Goal: Task Accomplishment & Management: Manage account settings

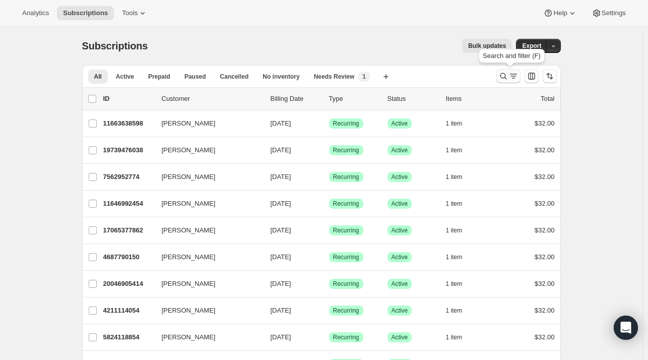
click at [512, 77] on icon "Search and filter results" at bounding box center [514, 76] width 10 height 10
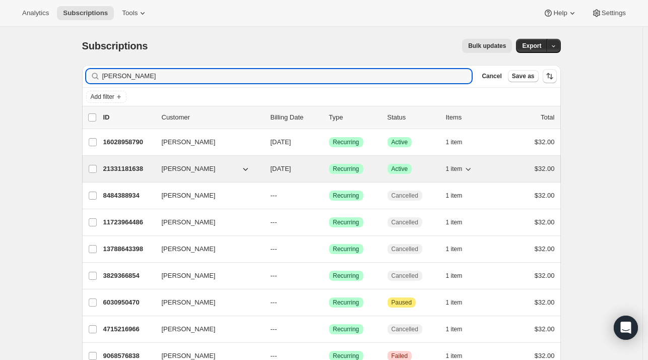
type input "[PERSON_NAME]"
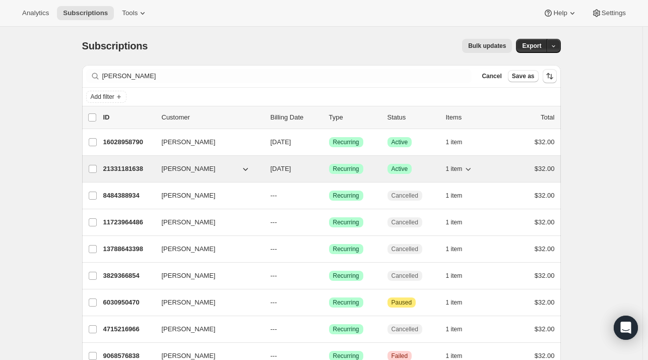
click at [164, 162] on div "21331181638 [PERSON_NAME] [DATE] Success Recurring Success Active 1 item $32.00" at bounding box center [329, 169] width 452 height 14
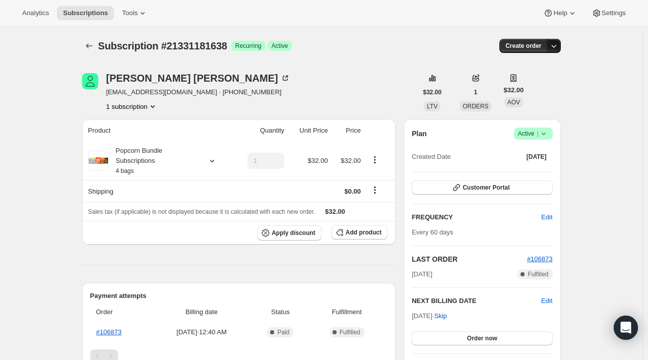
click at [553, 43] on icon "button" at bounding box center [554, 46] width 10 height 10
click at [534, 135] on span "Active |" at bounding box center [533, 134] width 31 height 10
click at [532, 168] on span "Cancel subscription" at bounding box center [536, 170] width 57 height 8
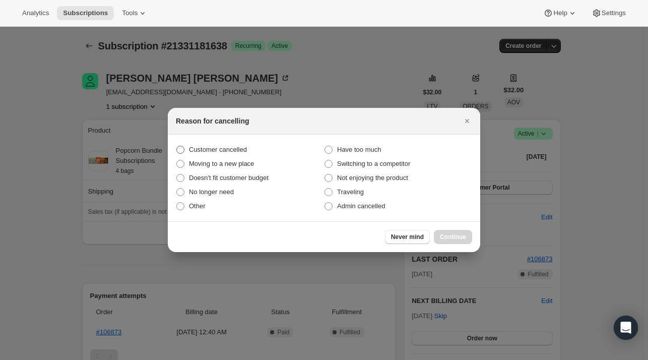
click at [179, 152] on span ":rdf:" at bounding box center [180, 150] width 8 height 8
click at [177, 146] on input "Customer cancelled" at bounding box center [176, 146] width 1 height 1
radio input "true"
click at [451, 241] on button "Continue" at bounding box center [453, 237] width 38 height 14
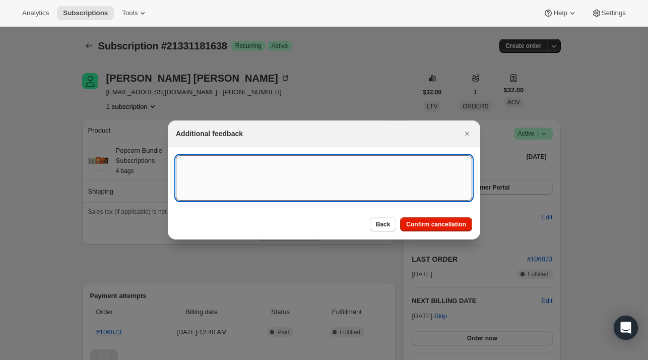
click at [240, 168] on textarea ":rdf:" at bounding box center [324, 177] width 296 height 45
paste textarea "I loved trying your product and wish you luck but I need to cancel my subscript…"
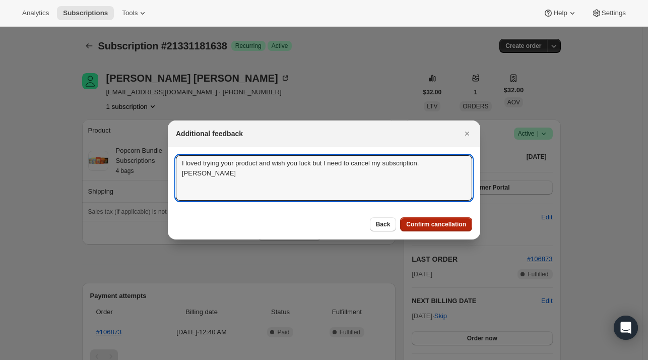
type textarea "I loved trying your product and wish you luck but I need to cancel my subscript…"
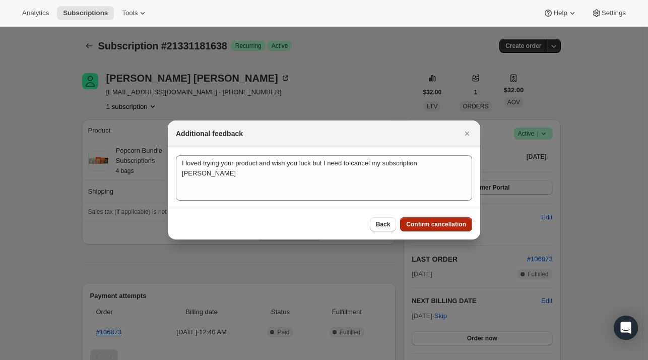
click at [420, 222] on span "Confirm cancellation" at bounding box center [436, 224] width 60 height 8
